Goal: Transaction & Acquisition: Purchase product/service

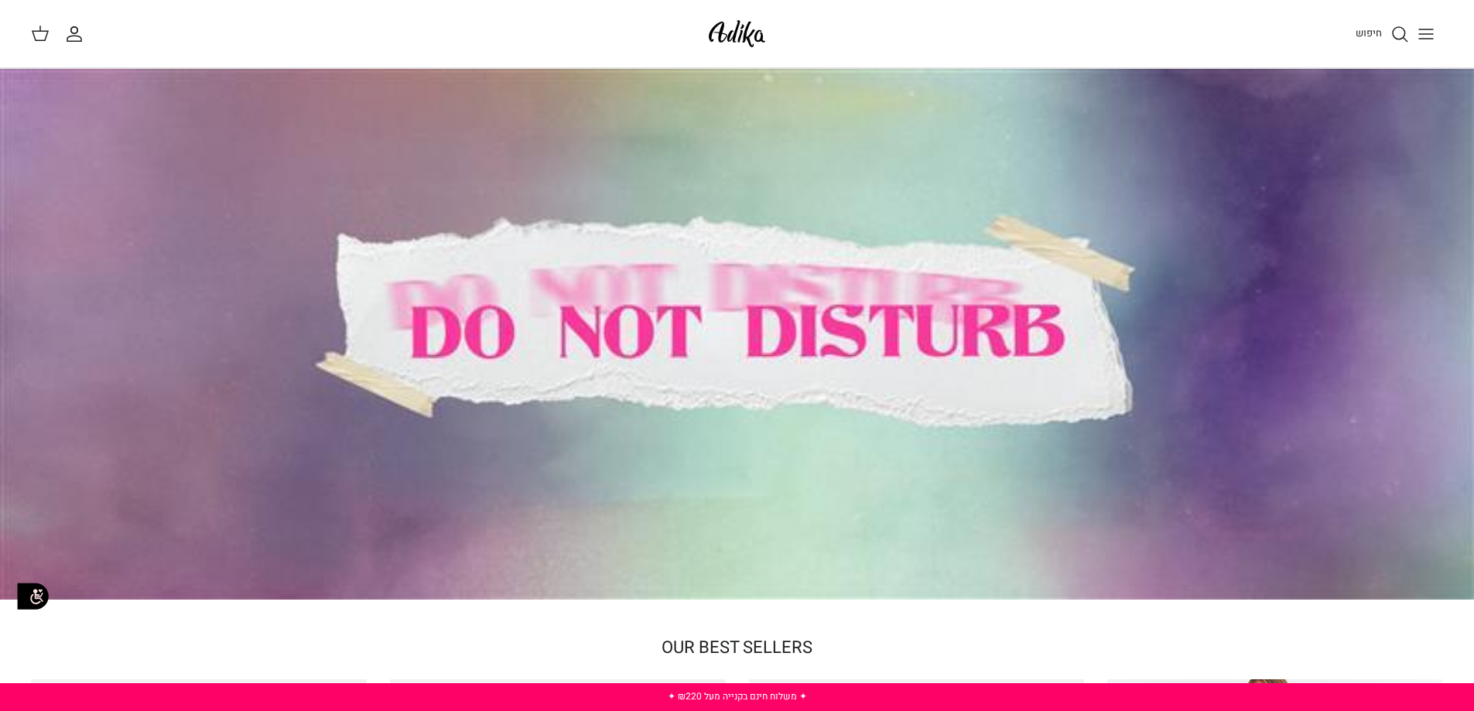
click at [1428, 39] on icon "Toggle menu" at bounding box center [1426, 34] width 19 height 19
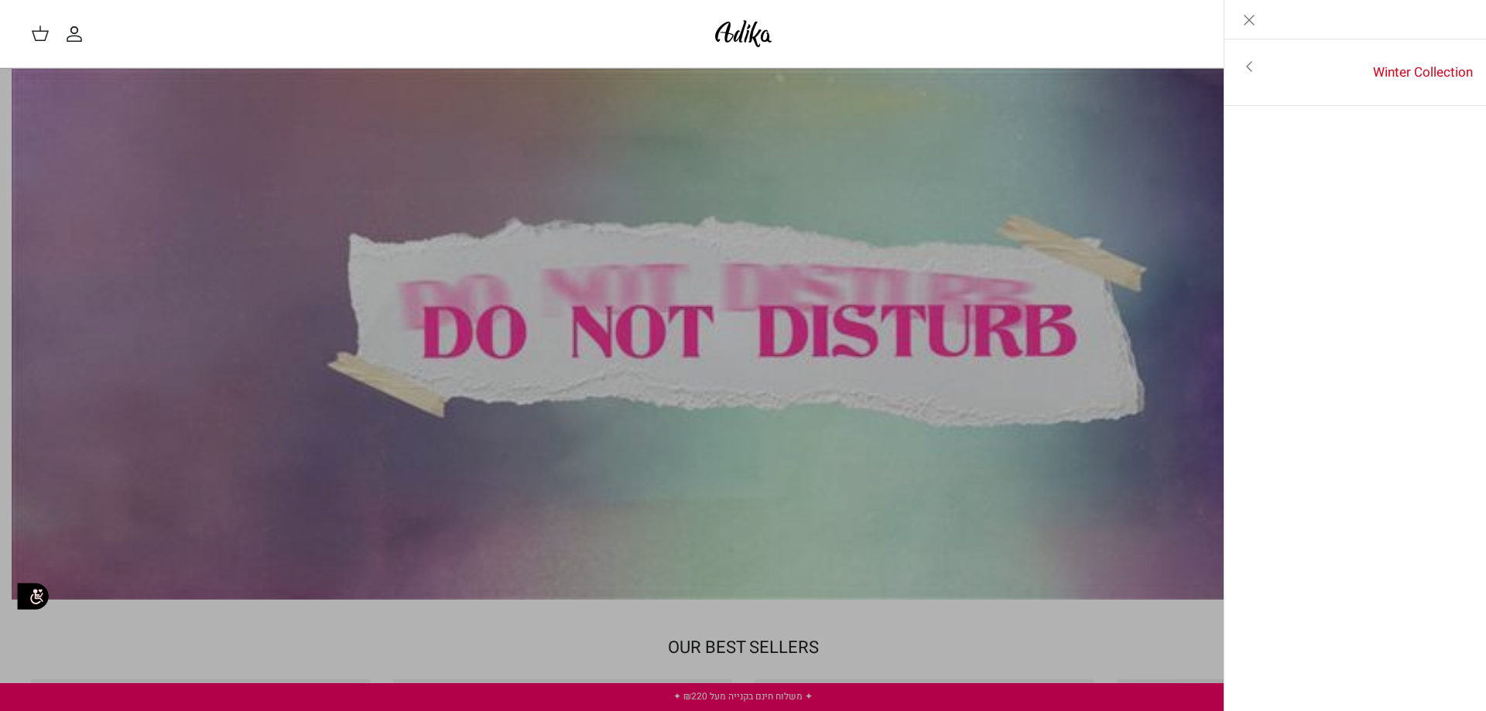
click at [1242, 65] on icon "Toggle menu" at bounding box center [1249, 66] width 19 height 19
click at [1413, 62] on link "לכל הפריטים" at bounding box center [1355, 68] width 247 height 39
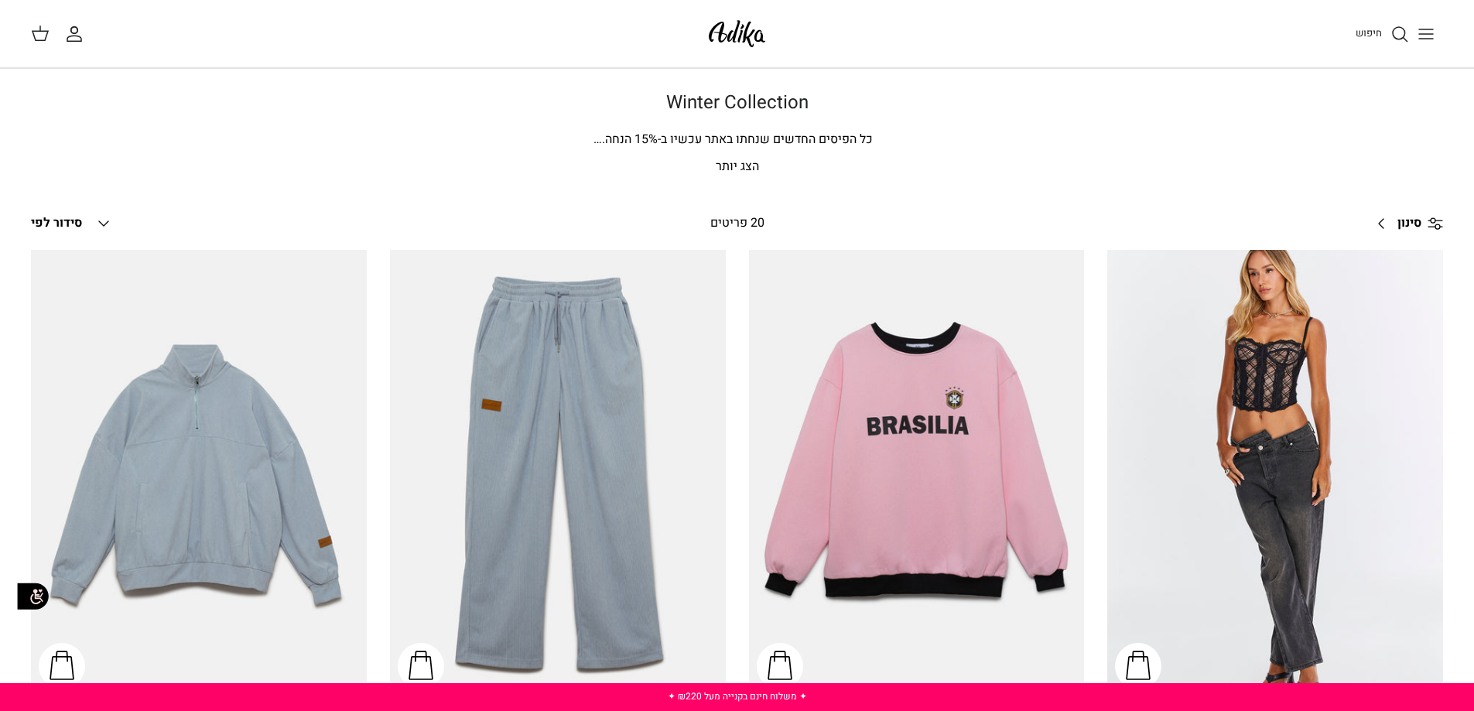
click at [724, 166] on p "הצג יותר" at bounding box center [738, 167] width 1084 height 20
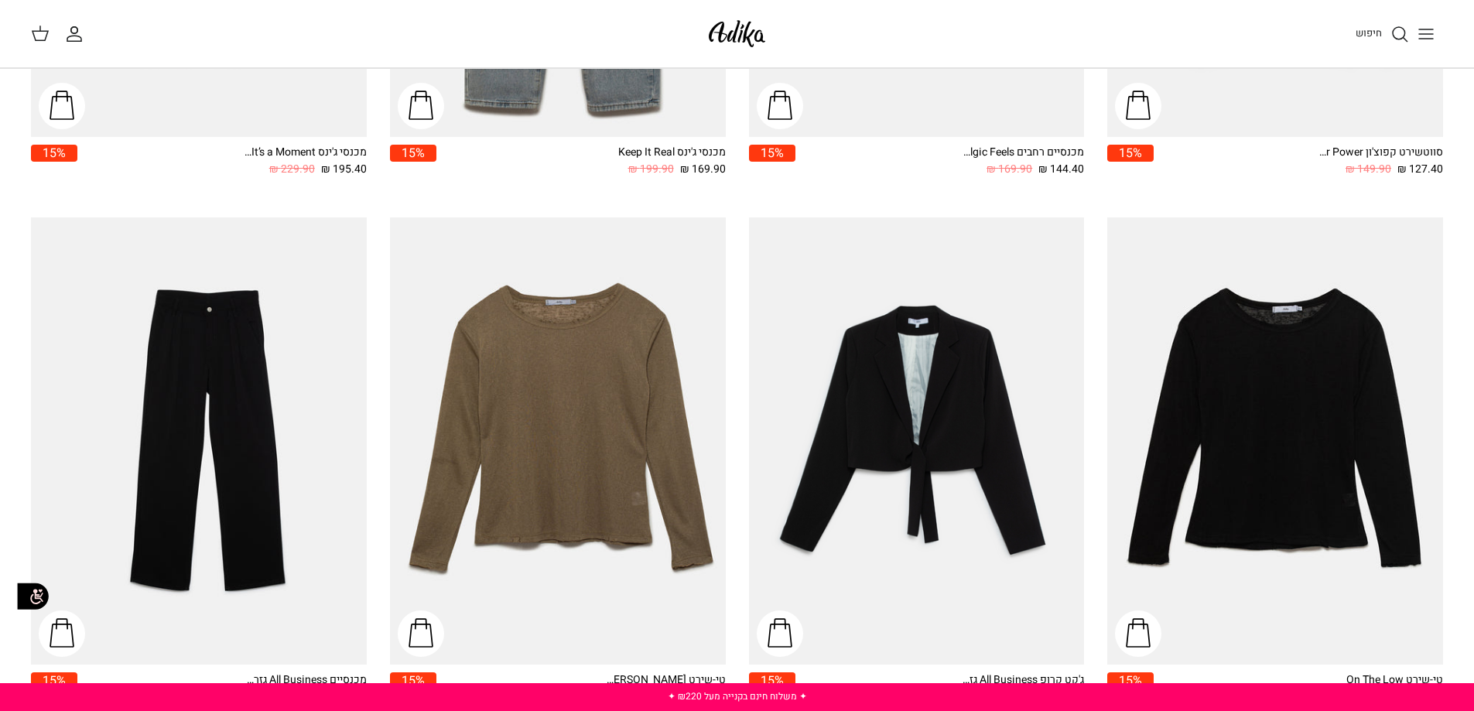
scroll to position [2680, 0]
